Goal: Navigation & Orientation: Go to known website

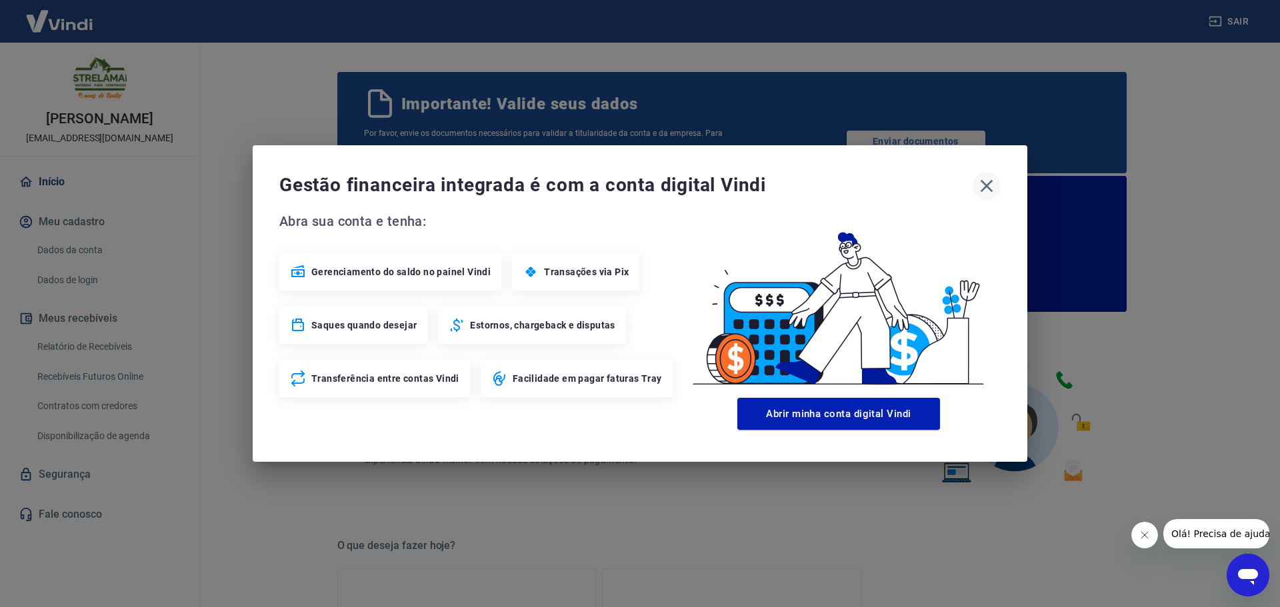
click at [989, 190] on icon "button" at bounding box center [986, 185] width 21 height 21
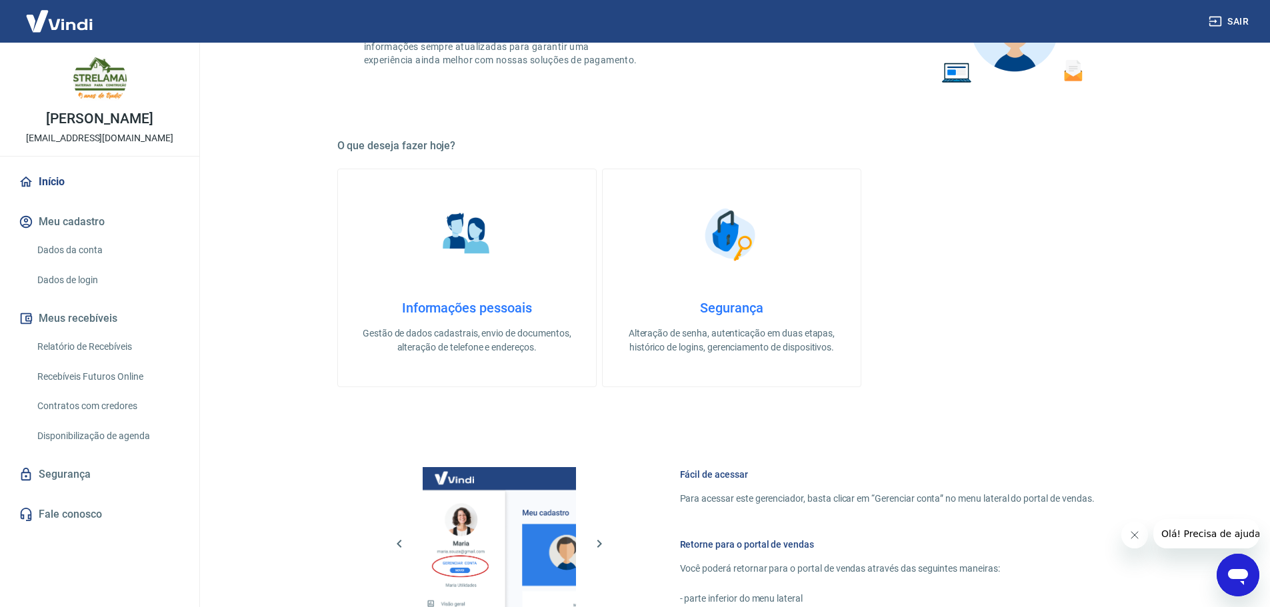
scroll to position [667, 0]
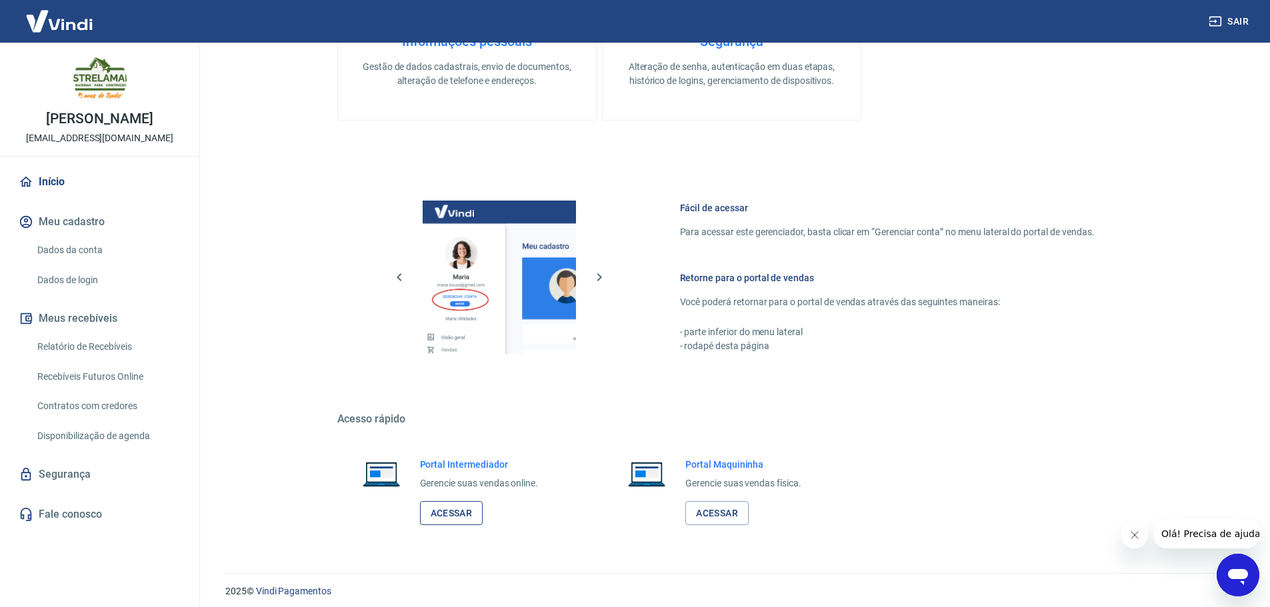
click at [470, 509] on link "Acessar" at bounding box center [451, 513] width 63 height 25
